Goal: Transaction & Acquisition: Purchase product/service

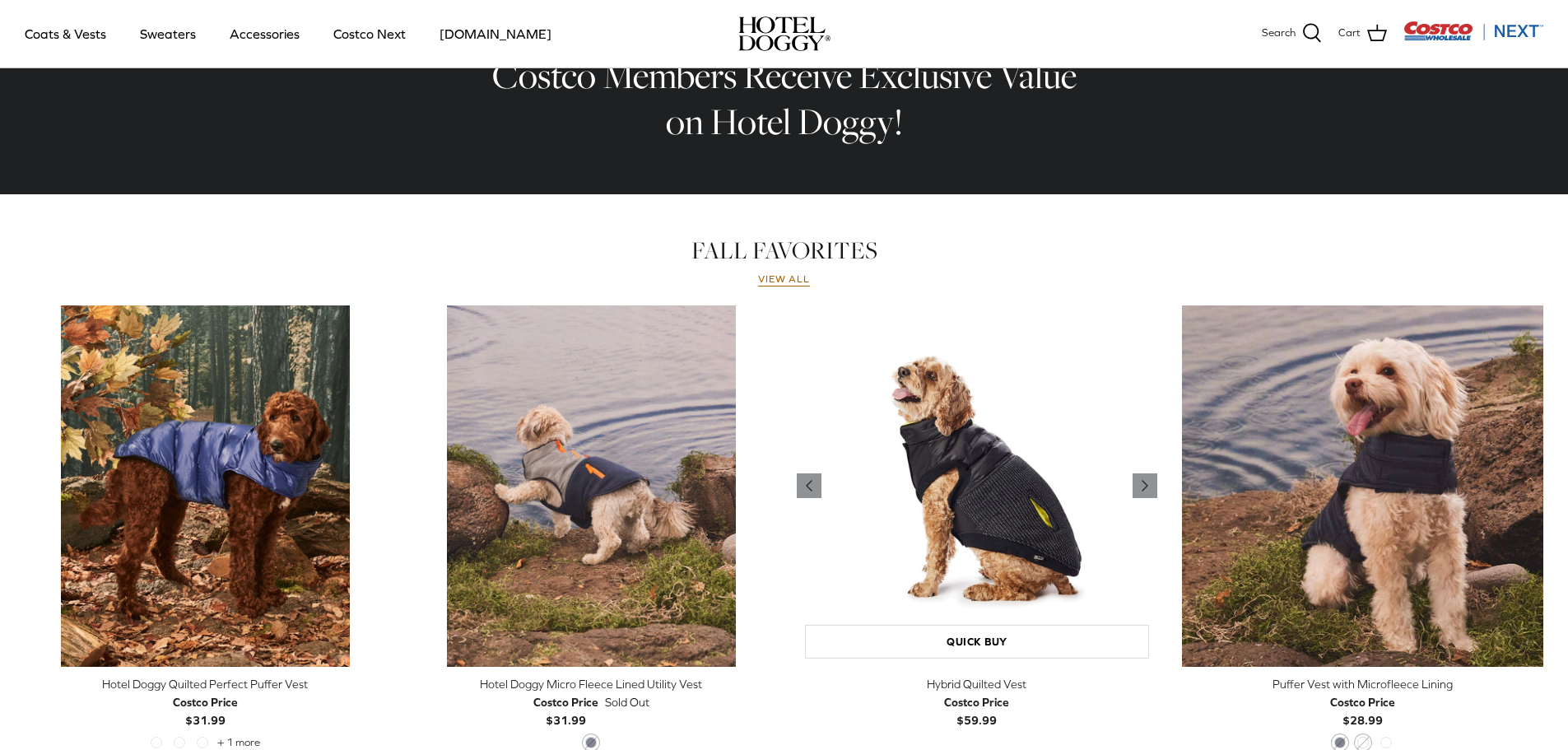
scroll to position [628, 0]
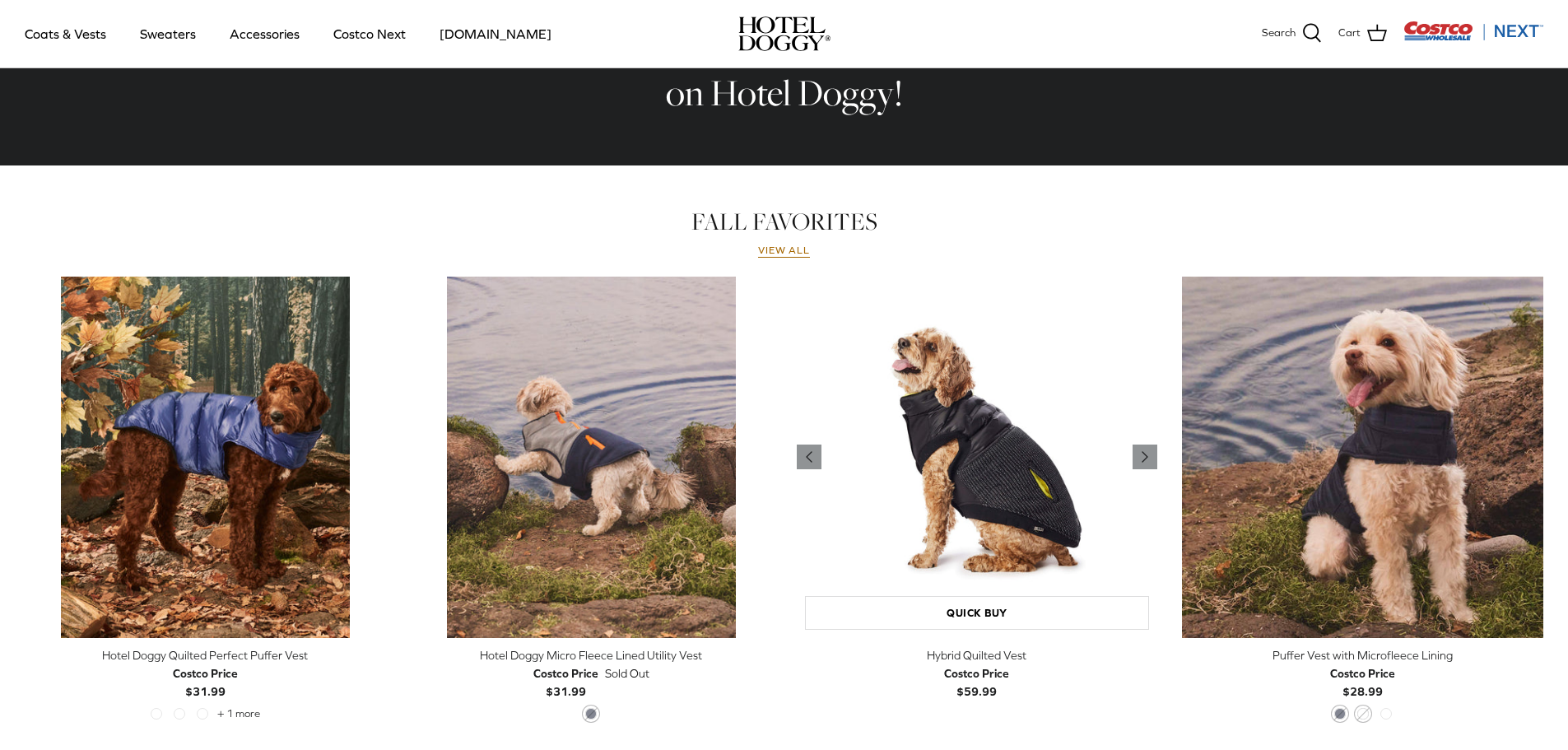
click at [963, 408] on img "Hybrid Quilted Vest" at bounding box center [977, 457] width 361 height 361
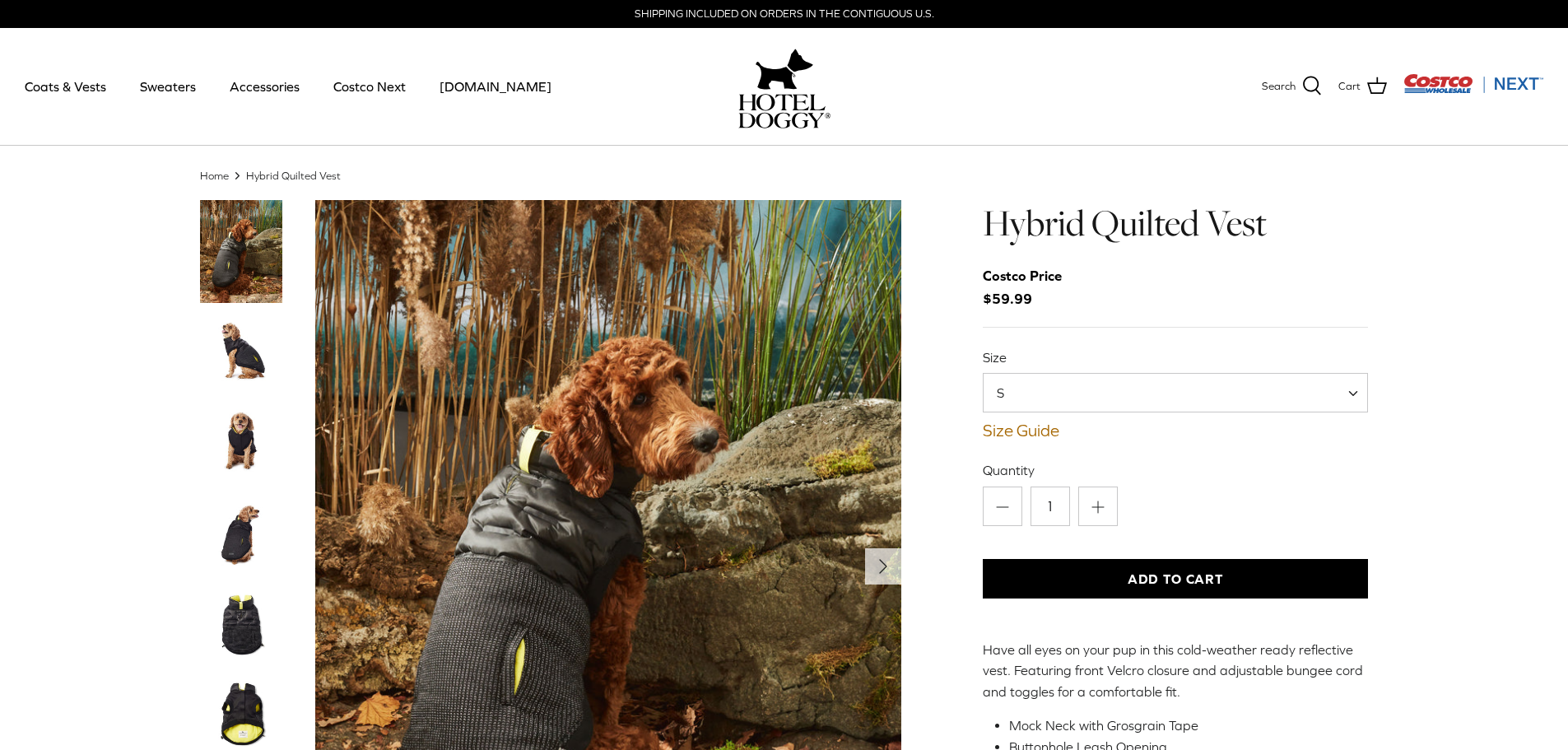
click at [246, 440] on img "Thumbnail Link" at bounding box center [241, 442] width 82 height 82
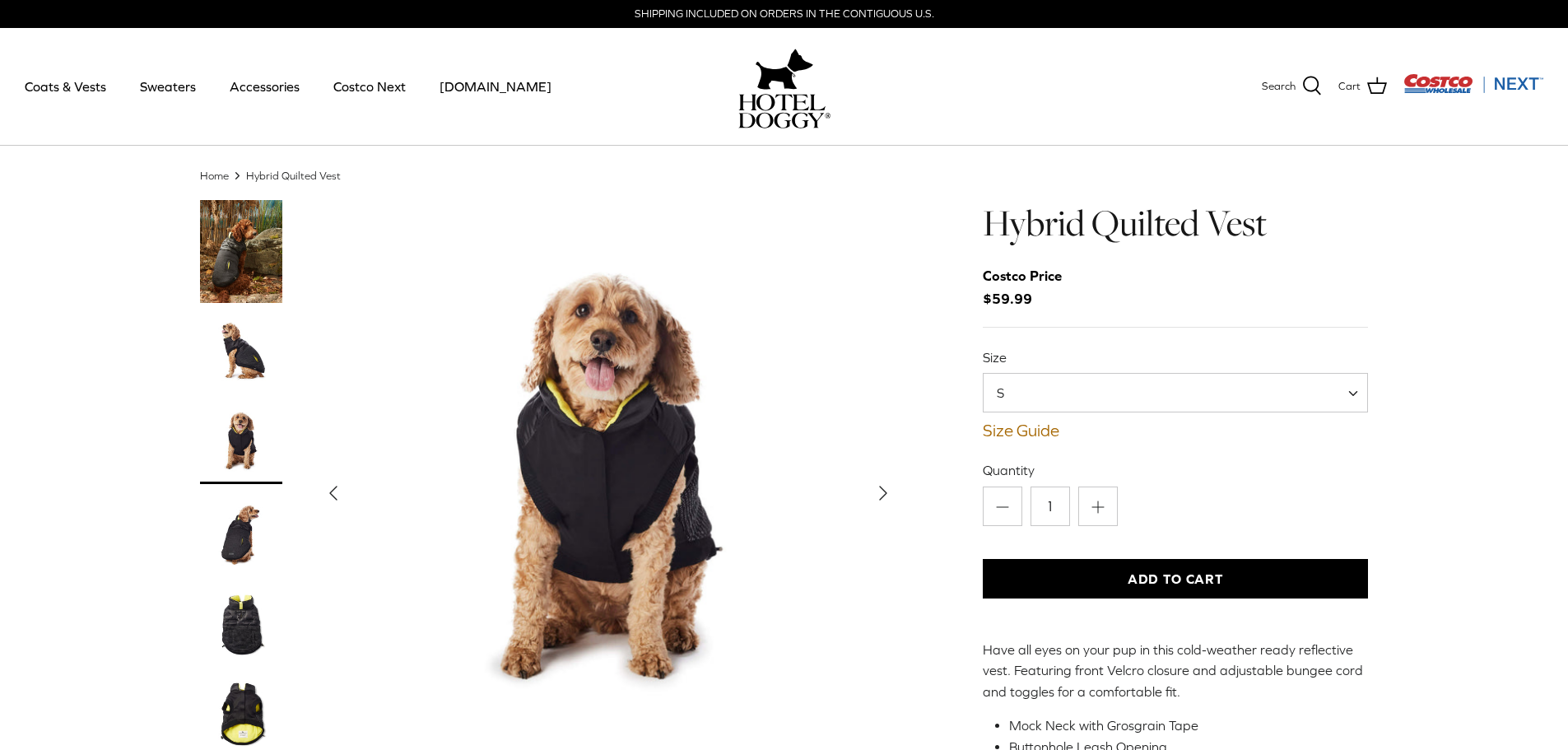
click at [247, 526] on img "Thumbnail Link" at bounding box center [241, 533] width 82 height 82
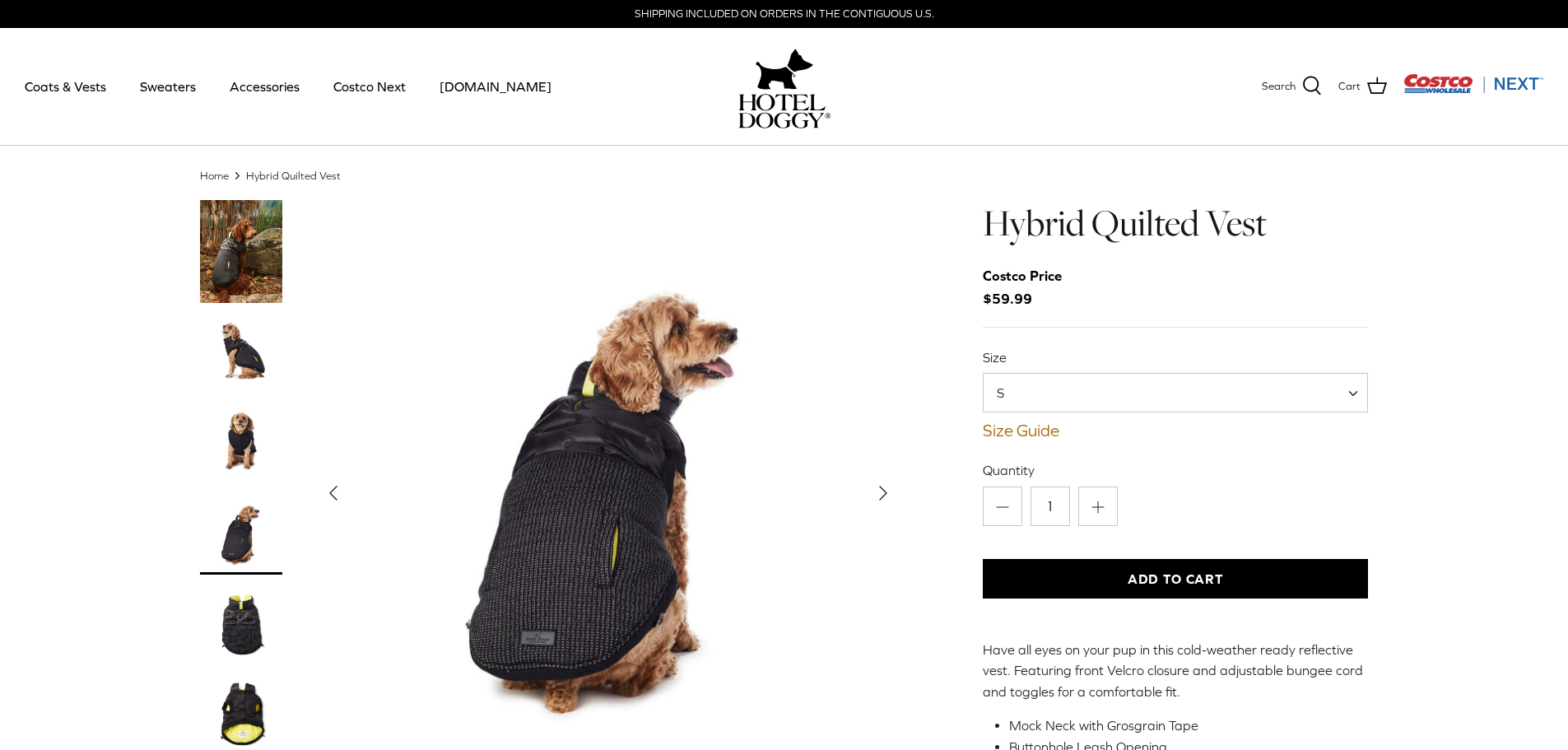
drag, startPoint x: 264, startPoint y: 639, endPoint x: 259, endPoint y: 630, distance: 10.3
click at [263, 637] on img "Thumbnail Link" at bounding box center [241, 623] width 82 height 82
